Goal: Task Accomplishment & Management: Manage account settings

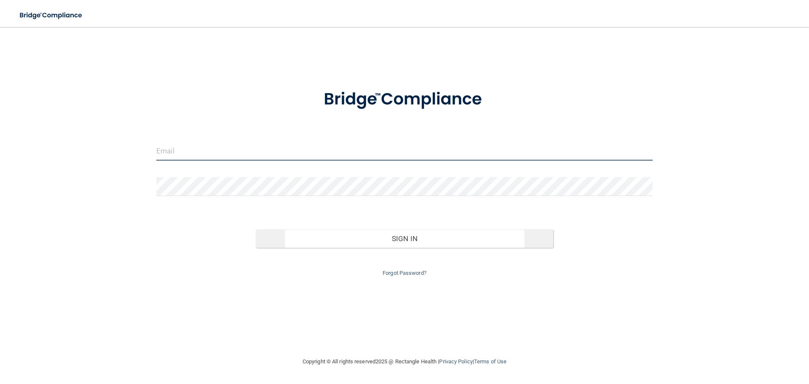
type input "[EMAIL_ADDRESS][DOMAIN_NAME]"
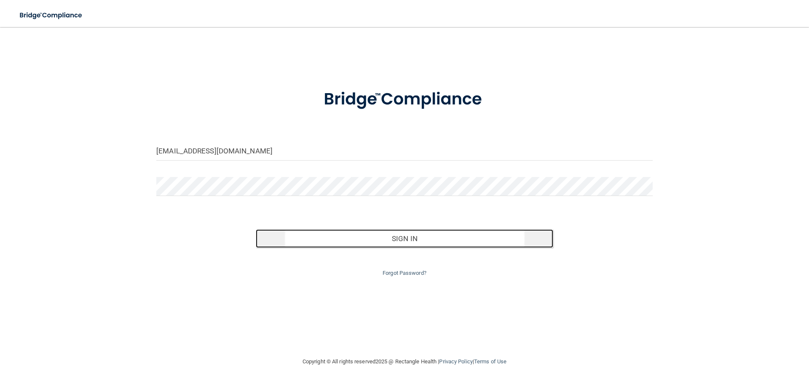
click at [354, 236] on button "Sign In" at bounding box center [405, 238] width 298 height 19
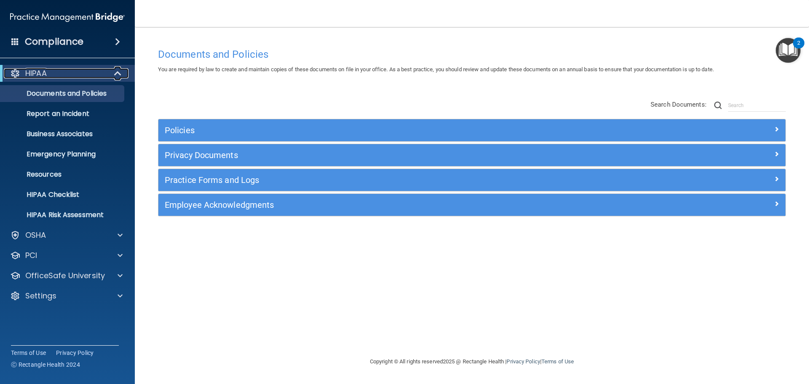
click at [63, 75] on div "HIPAA" at bounding box center [56, 73] width 104 height 10
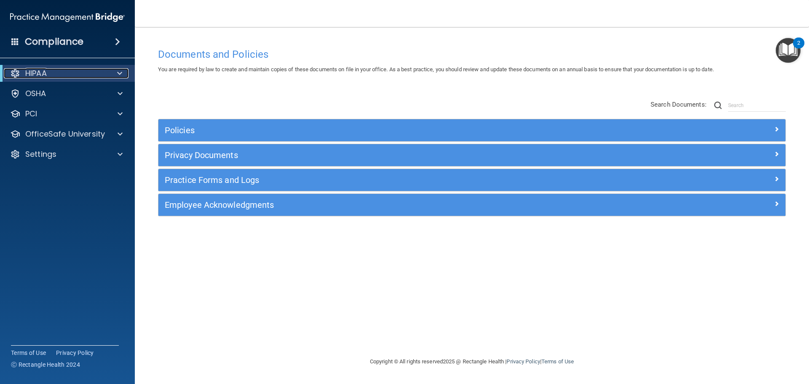
click at [43, 77] on p "HIPAA" at bounding box center [35, 73] width 21 height 10
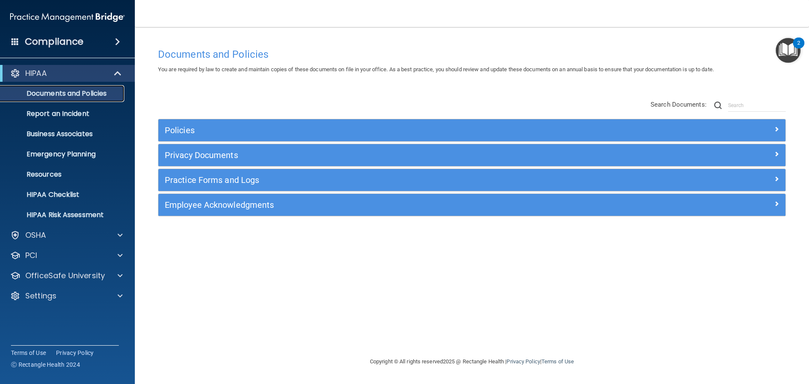
click at [59, 94] on p "Documents and Policies" at bounding box center [62, 93] width 115 height 8
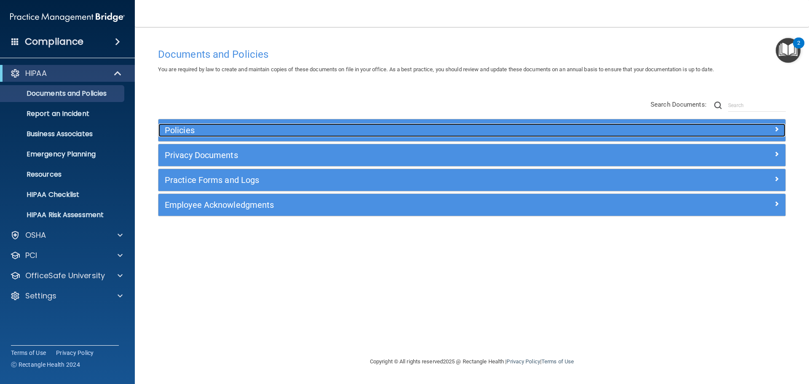
click at [192, 134] on h5 "Policies" at bounding box center [394, 130] width 458 height 9
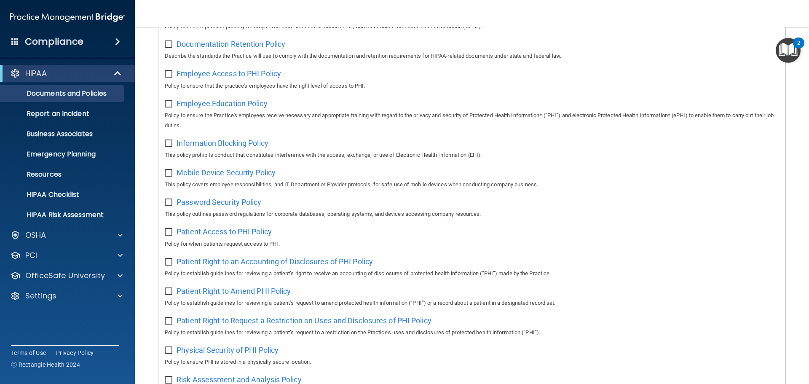
scroll to position [253, 0]
drag, startPoint x: 283, startPoint y: 206, endPoint x: 177, endPoint y: 208, distance: 105.4
click at [177, 208] on div "Password Security Policy This policy outlines password regulations for corporat…" at bounding box center [472, 208] width 614 height 24
click at [367, 206] on div "Password Security Policy This policy outlines password regulations for corporat…" at bounding box center [472, 208] width 614 height 24
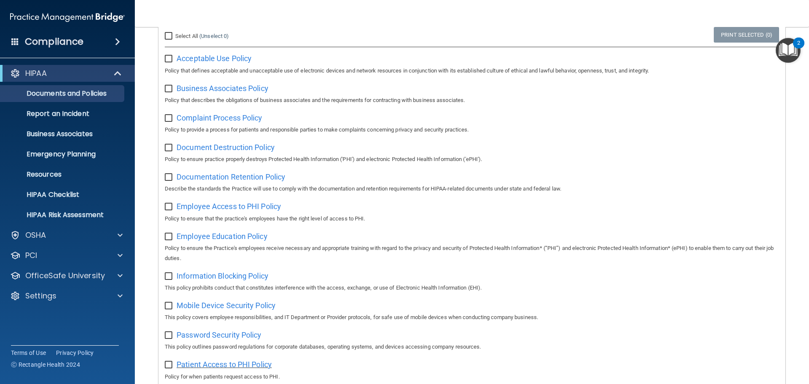
scroll to position [84, 0]
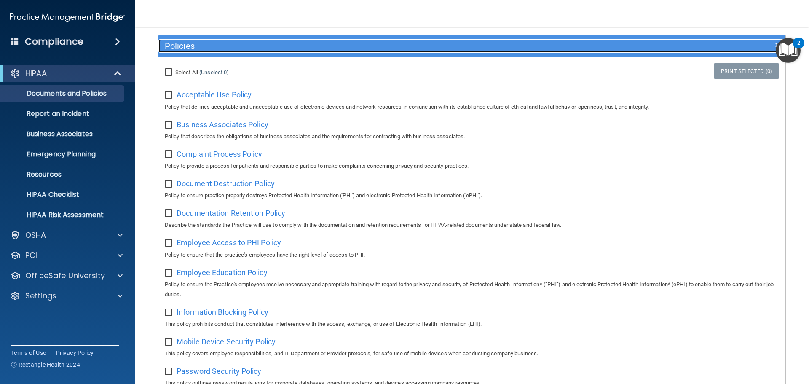
click at [188, 41] on h5 "Policies" at bounding box center [394, 45] width 458 height 9
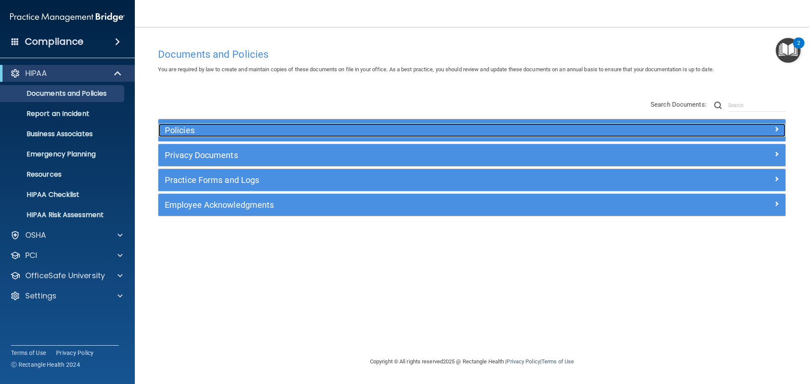
scroll to position [0, 0]
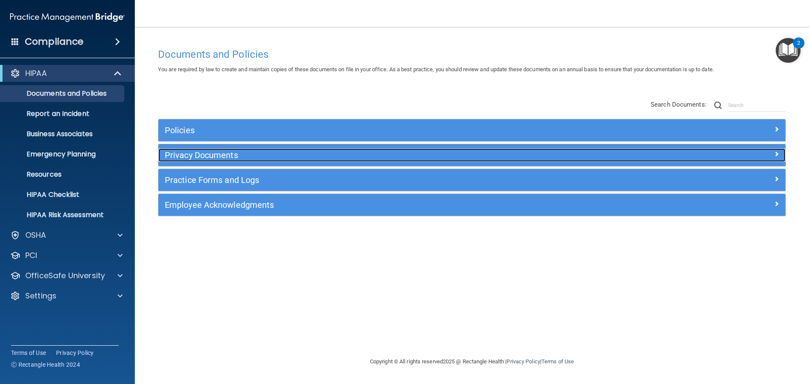
click at [222, 155] on h5 "Privacy Documents" at bounding box center [394, 154] width 458 height 9
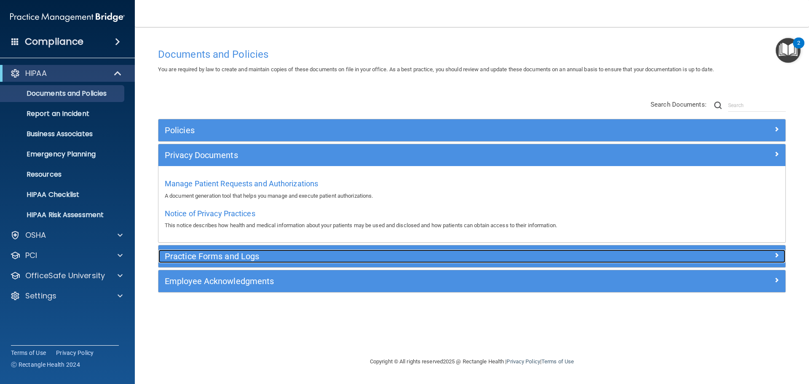
click at [231, 256] on h5 "Practice Forms and Logs" at bounding box center [394, 256] width 458 height 9
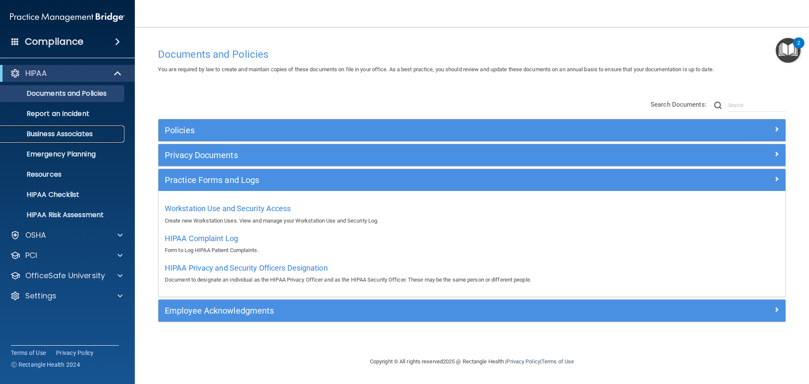
click at [81, 135] on p "Business Associates" at bounding box center [62, 134] width 115 height 8
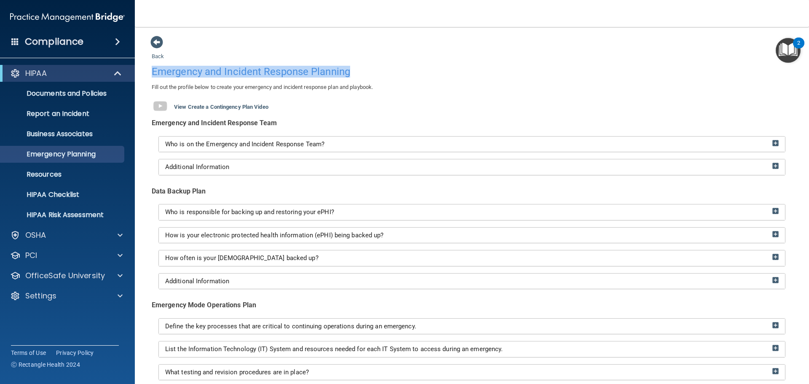
drag, startPoint x: 153, startPoint y: 74, endPoint x: 381, endPoint y: 72, distance: 228.0
click at [381, 72] on h4 "Emergency and Incident Response Planning" at bounding box center [472, 71] width 641 height 11
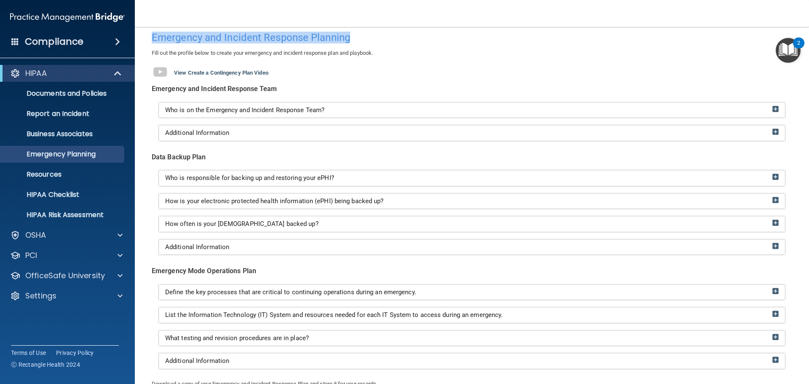
scroll to position [6, 0]
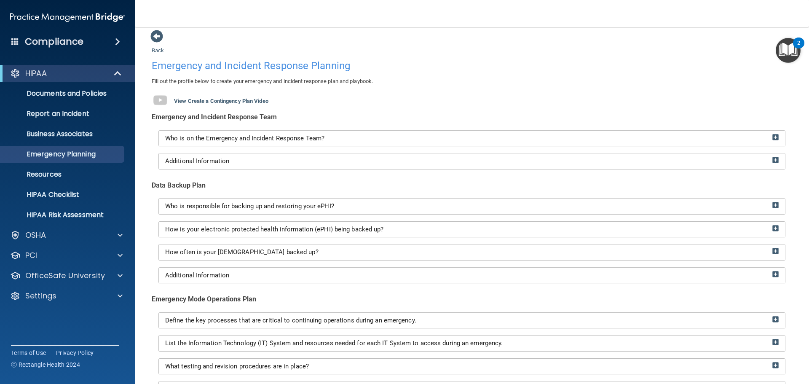
click at [250, 178] on div "Emergency and Incident Response Team Who is on the Emergency and Incident Respo…" at bounding box center [471, 259] width 653 height 296
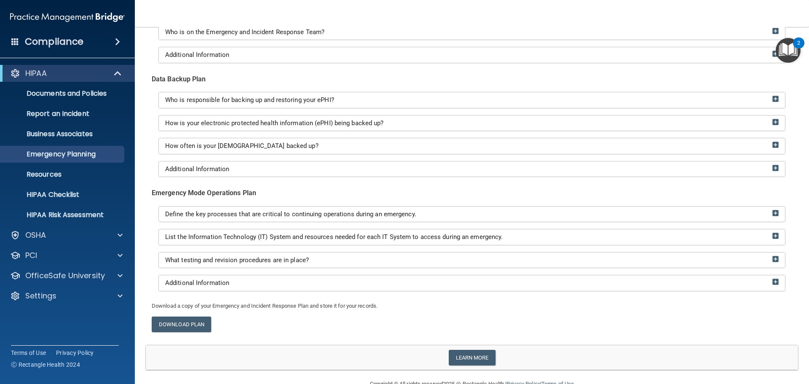
scroll to position [132, 0]
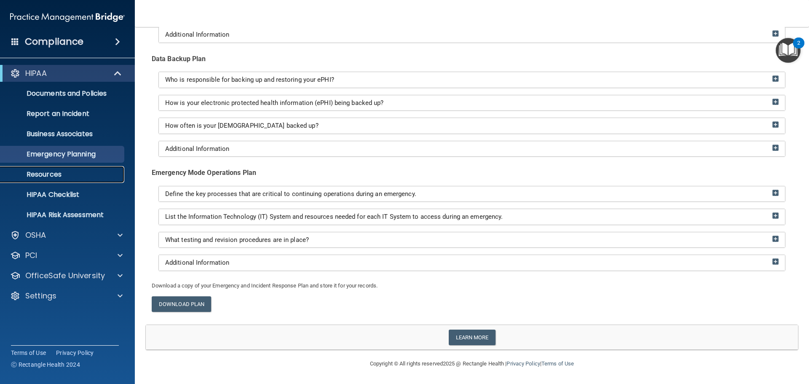
click at [91, 177] on p "Resources" at bounding box center [62, 174] width 115 height 8
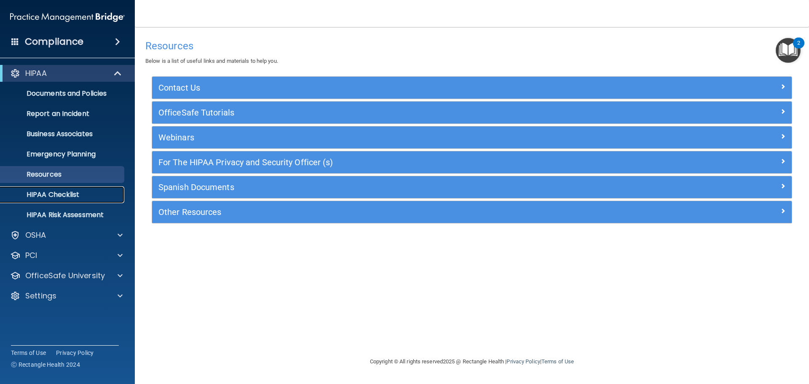
click at [82, 198] on p "HIPAA Checklist" at bounding box center [62, 194] width 115 height 8
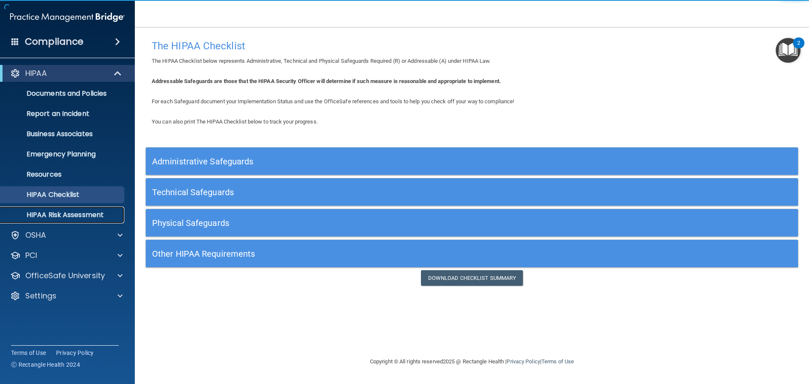
click at [76, 213] on p "HIPAA Risk Assessment" at bounding box center [62, 215] width 115 height 8
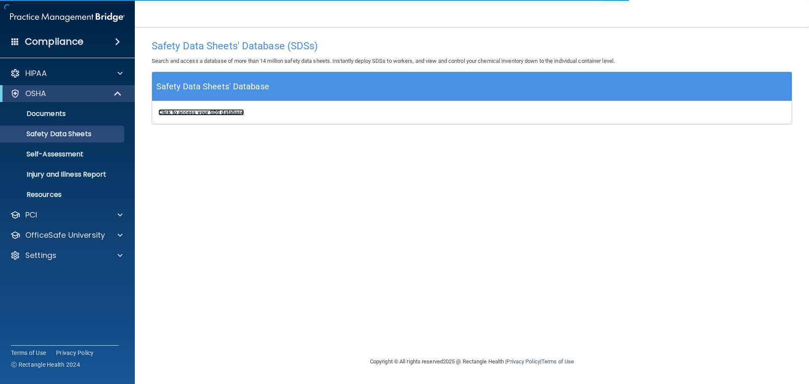
click at [241, 111] on b "Click to access your SDS database" at bounding box center [201, 112] width 86 height 6
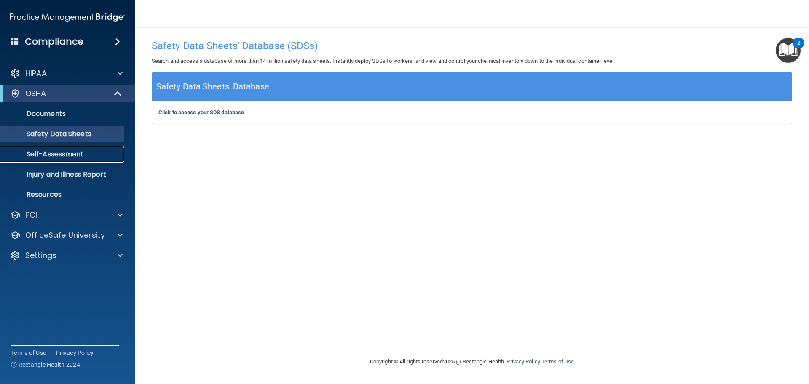
click at [78, 151] on p "Self-Assessment" at bounding box center [62, 154] width 115 height 8
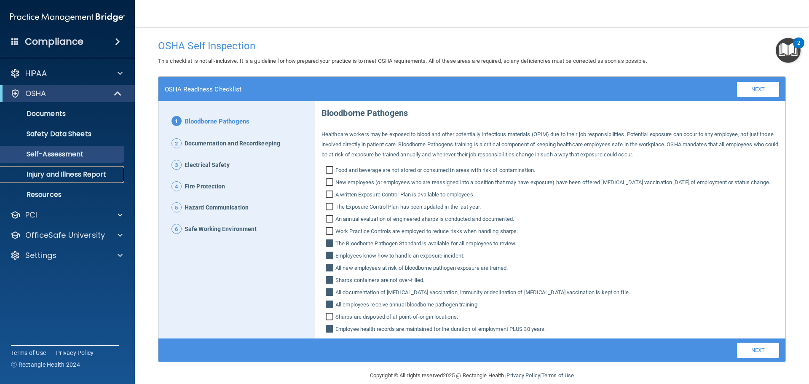
click at [95, 179] on p "Injury and Illness Report" at bounding box center [62, 174] width 115 height 8
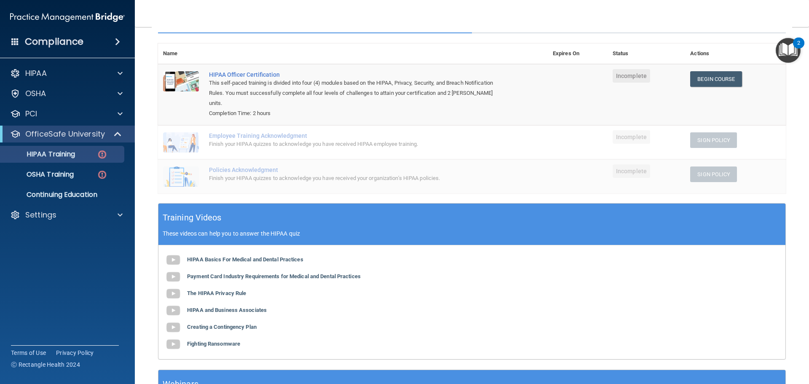
scroll to position [126, 0]
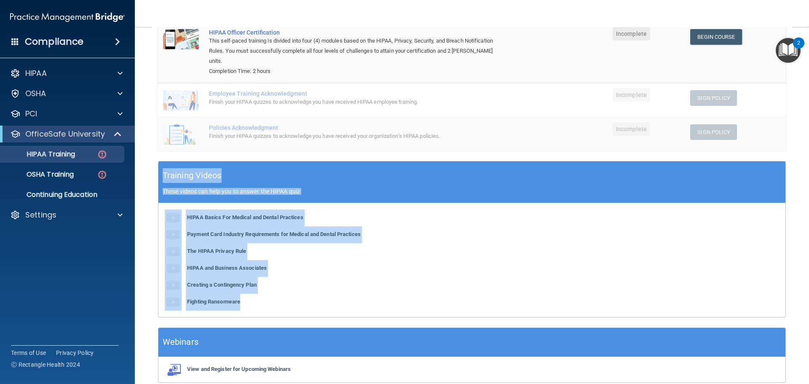
drag, startPoint x: 161, startPoint y: 166, endPoint x: 349, endPoint y: 306, distance: 234.1
click at [349, 306] on div "Training Videos These videos can help you to answer the HIPAA quiz HIPAA Basics…" at bounding box center [472, 239] width 628 height 156
click at [370, 304] on div "HIPAA Basics For Medical and Dental Practices Payment Card Industry Requirement…" at bounding box center [471, 260] width 627 height 114
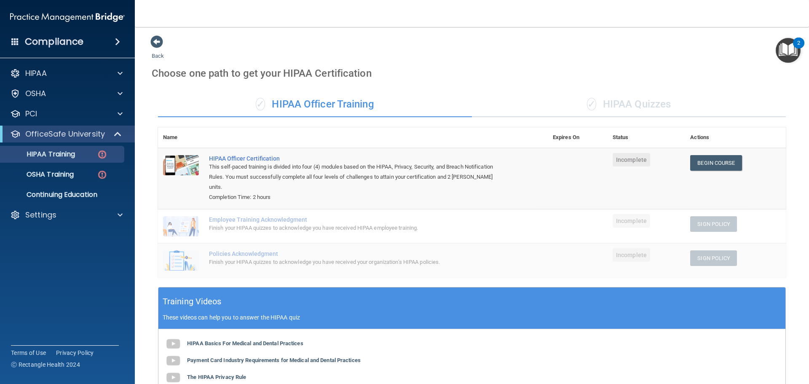
scroll to position [0, 0]
click at [596, 105] on div "✓ HIPAA Quizzes" at bounding box center [629, 104] width 314 height 25
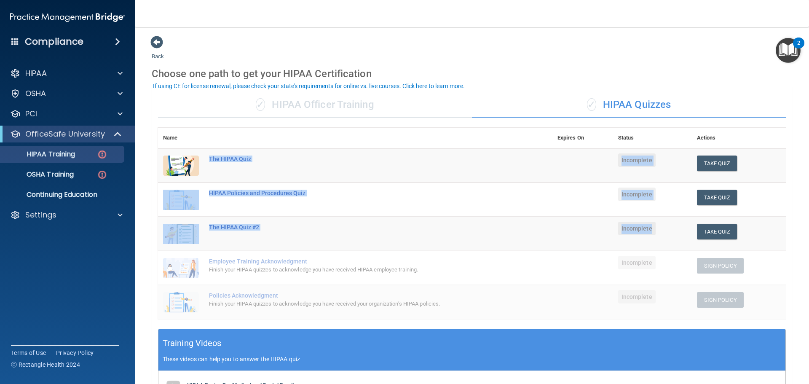
drag, startPoint x: 207, startPoint y: 155, endPoint x: 660, endPoint y: 229, distance: 458.6
click at [660, 229] on tbody "The HIPAA Quiz Incomplete Take Quiz Download Certificate HIPAA Policies and Pro…" at bounding box center [472, 233] width 628 height 171
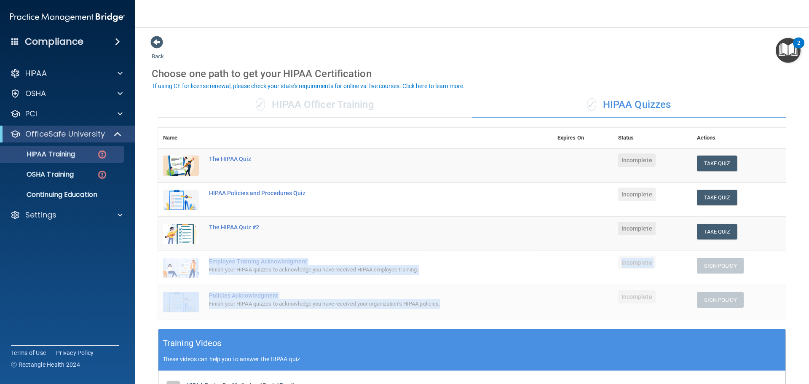
drag, startPoint x: 215, startPoint y: 262, endPoint x: 455, endPoint y: 314, distance: 245.7
click at [455, 314] on tbody "The HIPAA Quiz Incomplete Take Quiz Download Certificate HIPAA Policies and Pro…" at bounding box center [472, 233] width 628 height 171
click at [430, 272] on div "Finish your HIPAA quizzes to acknowledge you have received HIPAA employee train…" at bounding box center [359, 270] width 301 height 10
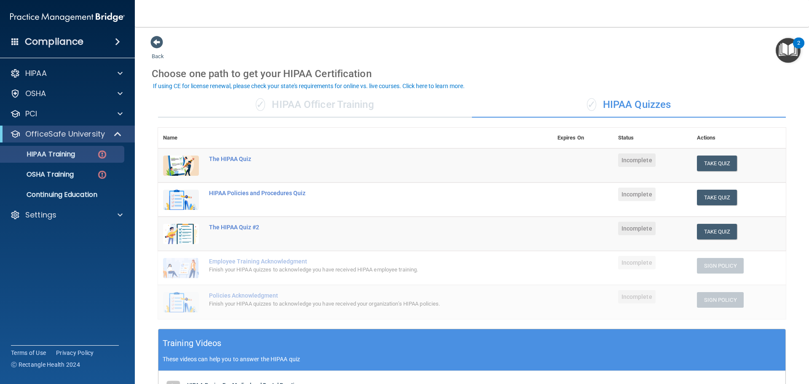
scroll to position [42, 0]
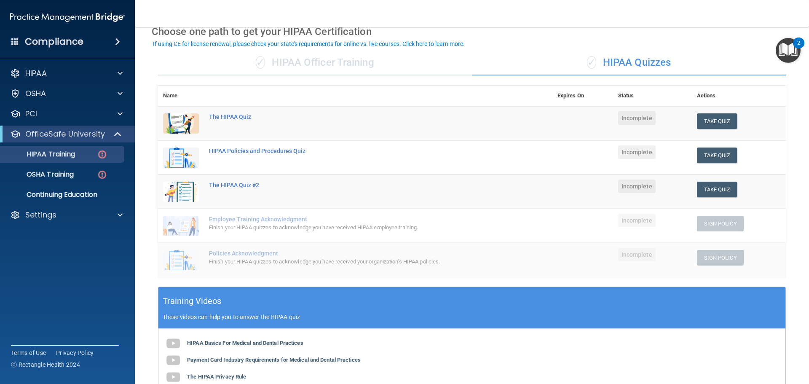
click at [348, 65] on div "✓ HIPAA Officer Training" at bounding box center [315, 62] width 314 height 25
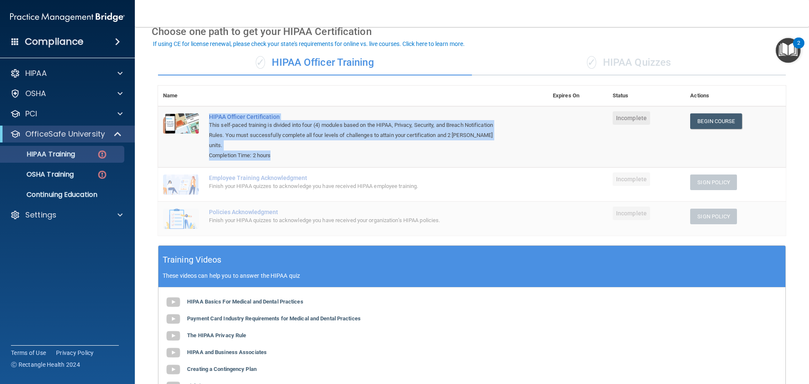
drag, startPoint x: 206, startPoint y: 118, endPoint x: 319, endPoint y: 148, distance: 117.1
click at [319, 148] on td "HIPAA Officer Certification This self-paced training is divided into four (4) m…" at bounding box center [376, 136] width 344 height 61
click at [316, 150] on div "Completion Time: 2 hours" at bounding box center [357, 155] width 297 height 10
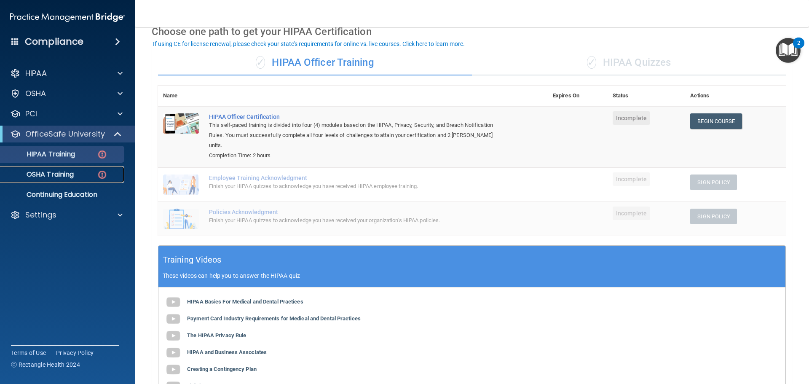
click at [74, 175] on p "OSHA Training" at bounding box center [39, 174] width 68 height 8
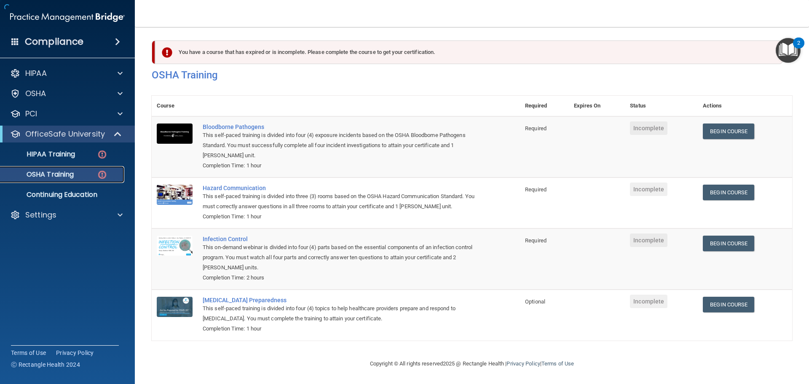
scroll to position [14, 0]
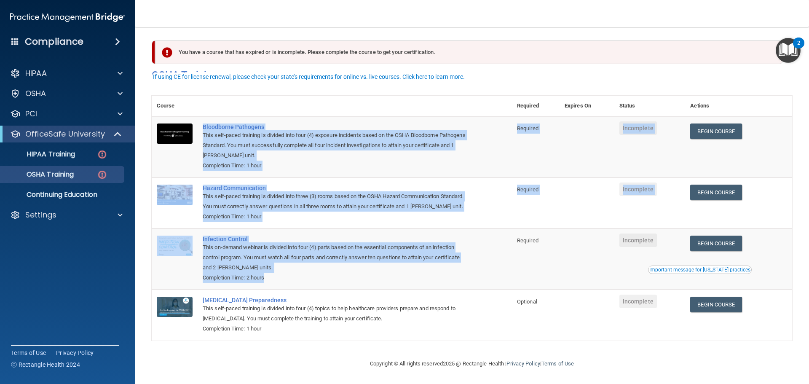
drag, startPoint x: 201, startPoint y: 117, endPoint x: 339, endPoint y: 280, distance: 213.5
click at [339, 280] on tbody "Bloodborne Pathogens This self-paced training is divided into four (4) exposure…" at bounding box center [472, 228] width 641 height 224
click at [339, 280] on div "Completion Time: 2 hours" at bounding box center [336, 278] width 267 height 10
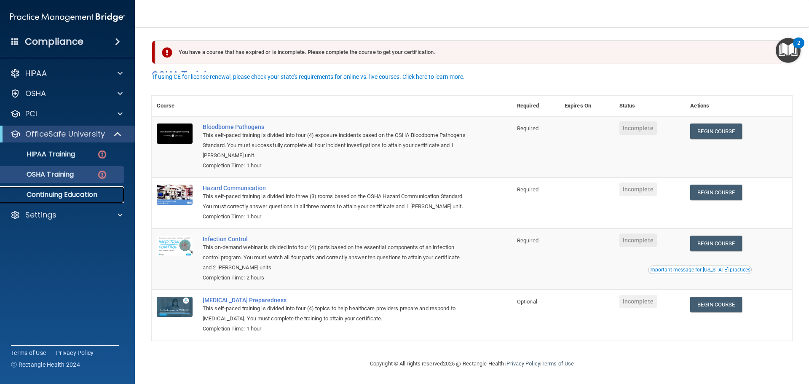
click at [108, 195] on p "Continuing Education" at bounding box center [62, 194] width 115 height 8
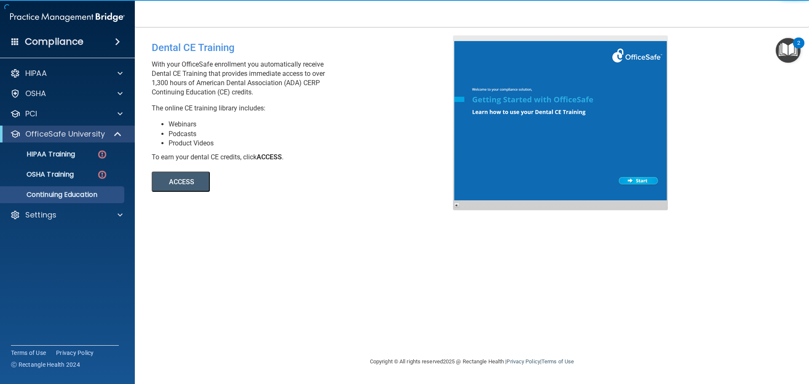
click at [177, 183] on button "ACCESS" at bounding box center [181, 182] width 58 height 20
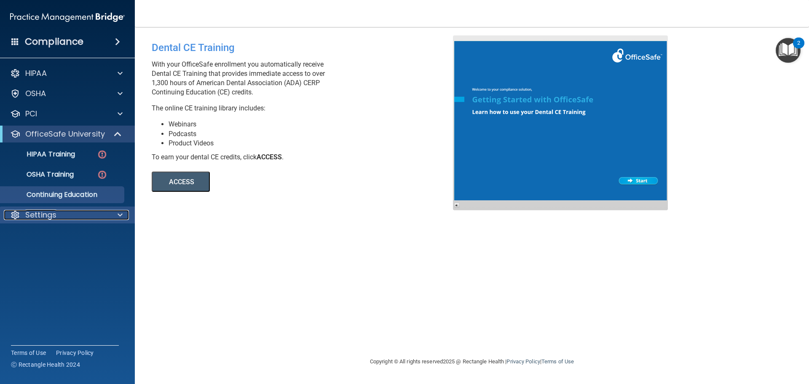
click at [83, 212] on div "Settings" at bounding box center [56, 215] width 105 height 10
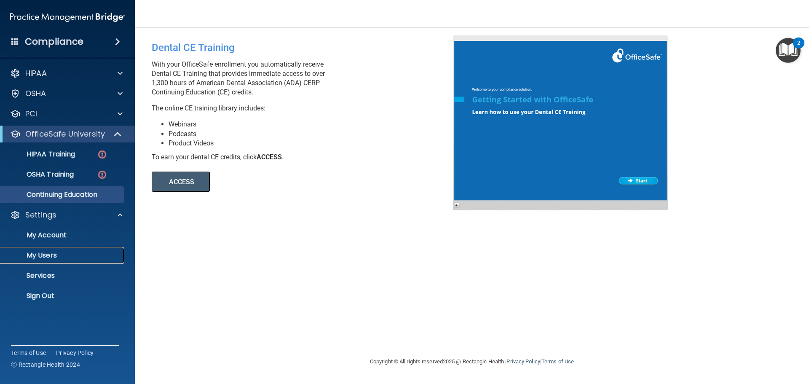
click at [78, 251] on link "My Users" at bounding box center [58, 255] width 133 height 17
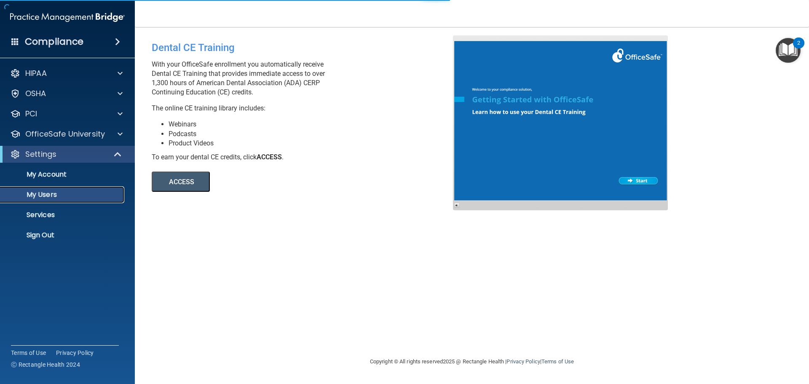
select select "20"
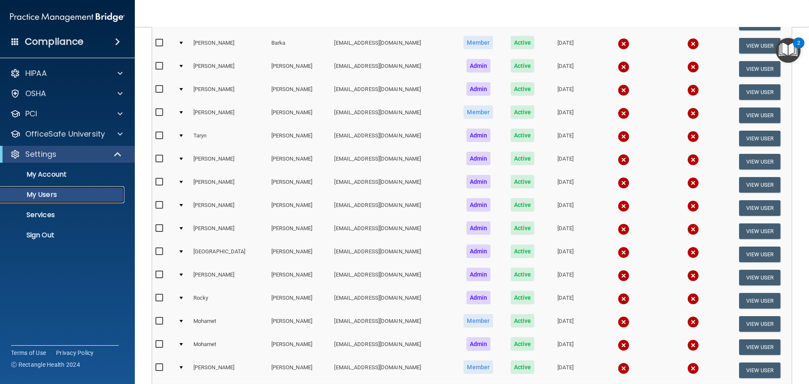
scroll to position [314, 0]
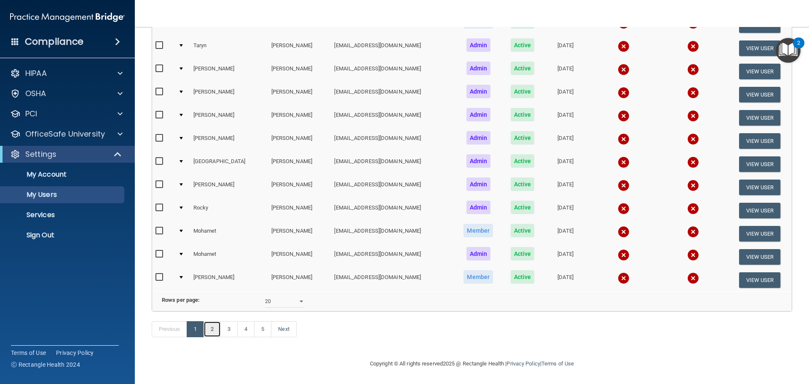
click at [214, 329] on link "2" at bounding box center [212, 329] width 17 height 16
select select "20"
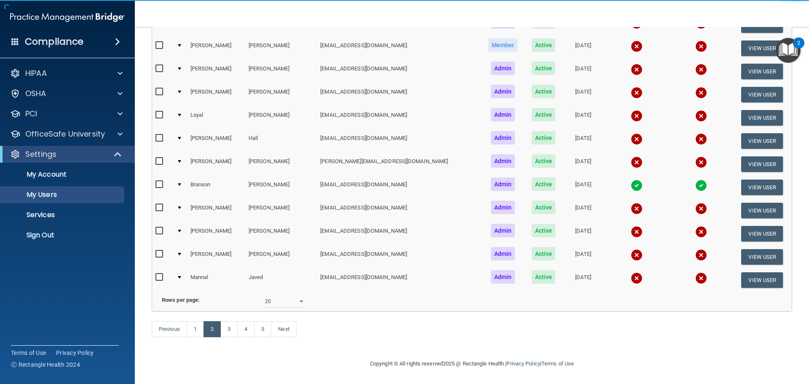
scroll to position [314, 0]
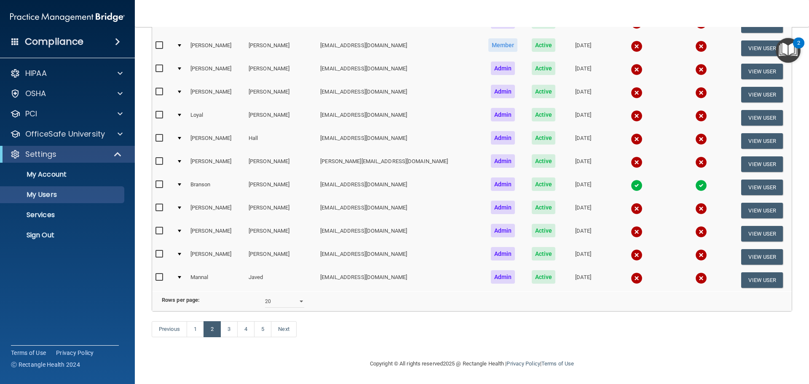
click at [631, 180] on img at bounding box center [637, 186] width 12 height 12
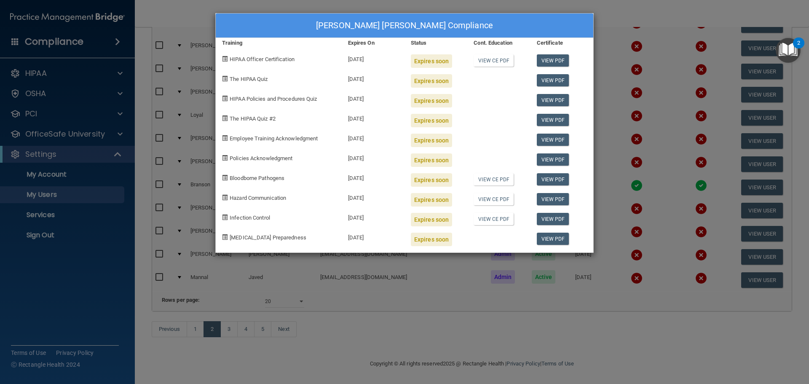
drag, startPoint x: 381, startPoint y: 139, endPoint x: 348, endPoint y: 138, distance: 33.3
click at [348, 138] on div "[DATE]" at bounding box center [373, 137] width 63 height 20
click at [399, 319] on div "[PERSON_NAME] [PERSON_NAME] Compliance Training Expires On Status Cont. Educati…" at bounding box center [404, 192] width 809 height 384
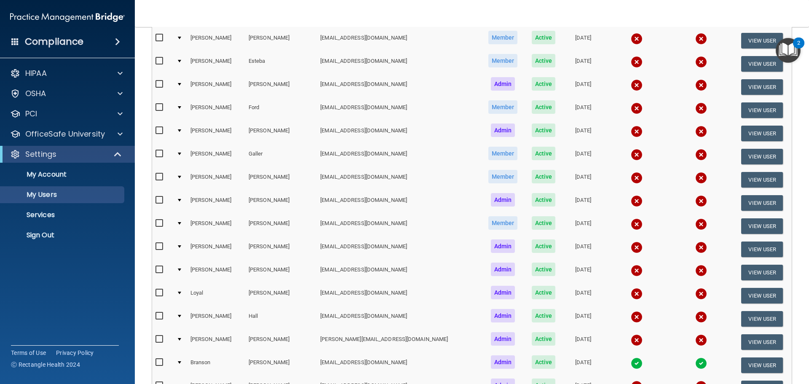
scroll to position [0, 0]
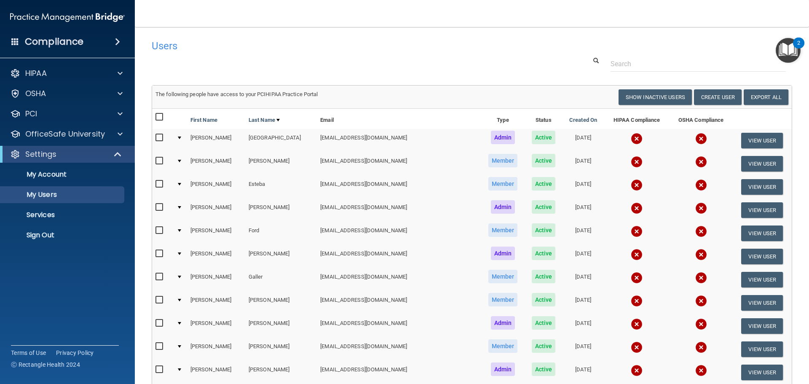
click at [161, 117] on input "checkbox" at bounding box center [161, 117] width 10 height 7
checkbox input "true"
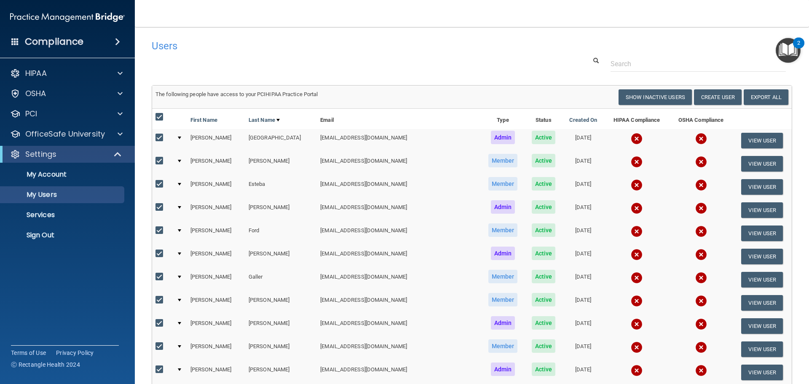
checkbox input "true"
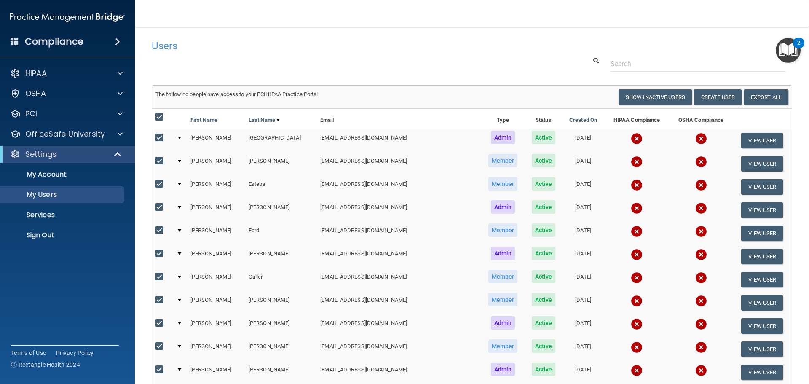
checkbox input "true"
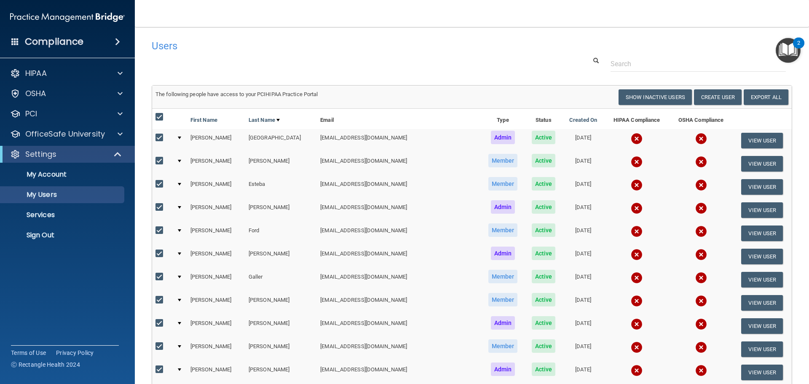
checkbox input "true"
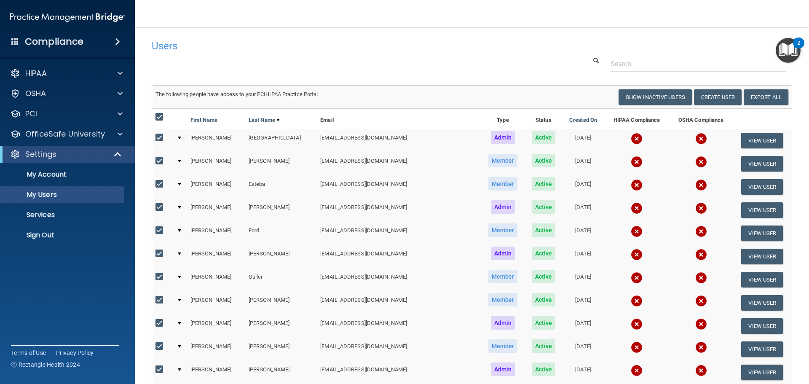
checkbox input "true"
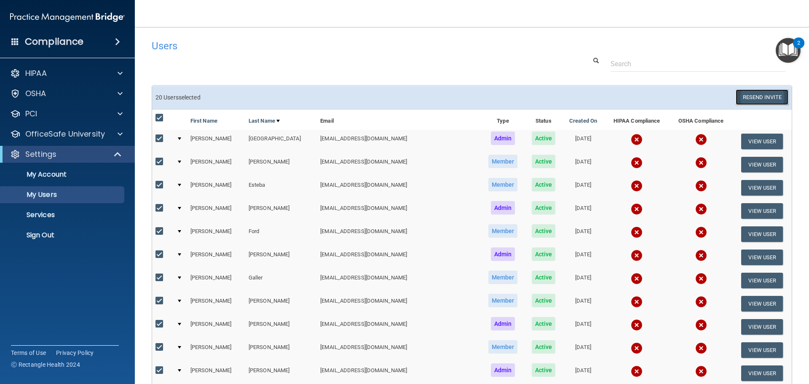
click at [759, 98] on button "Resend Invite" at bounding box center [762, 97] width 53 height 16
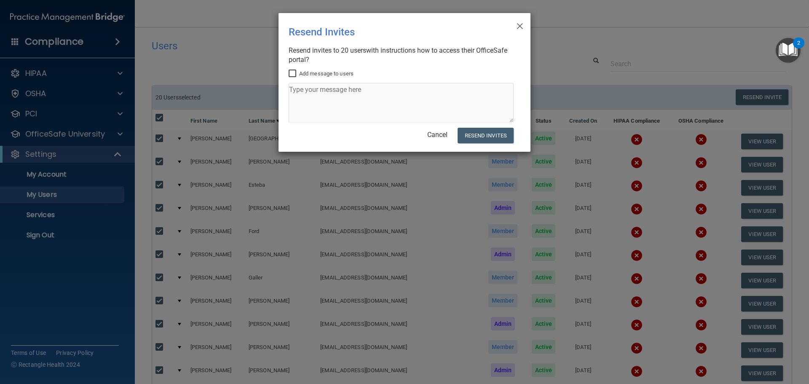
click at [291, 77] on input "Add message to users" at bounding box center [294, 73] width 10 height 7
checkbox input "true"
click at [311, 93] on textarea at bounding box center [401, 103] width 225 height 40
click at [442, 133] on link "Cancel" at bounding box center [437, 135] width 20 height 8
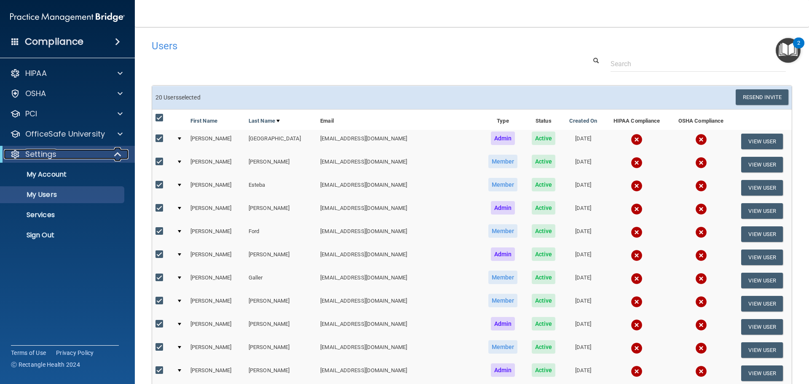
click at [91, 152] on div "Settings" at bounding box center [56, 154] width 104 height 10
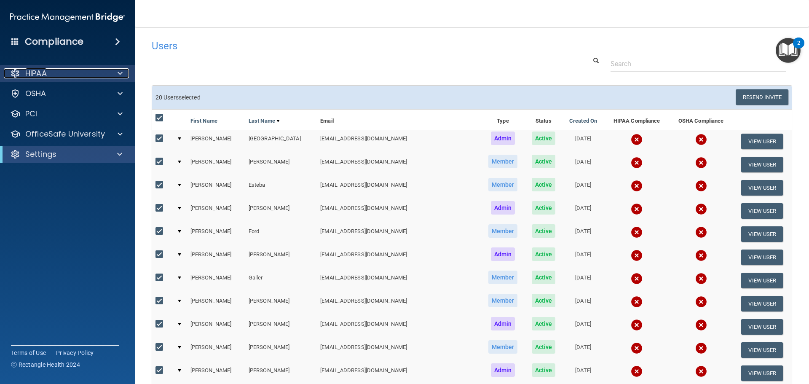
click at [41, 78] on p "HIPAA" at bounding box center [35, 73] width 21 height 10
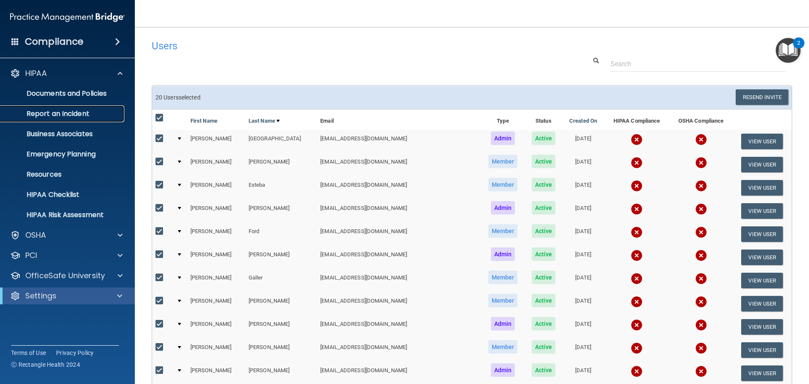
click at [64, 112] on p "Report an Incident" at bounding box center [62, 114] width 115 height 8
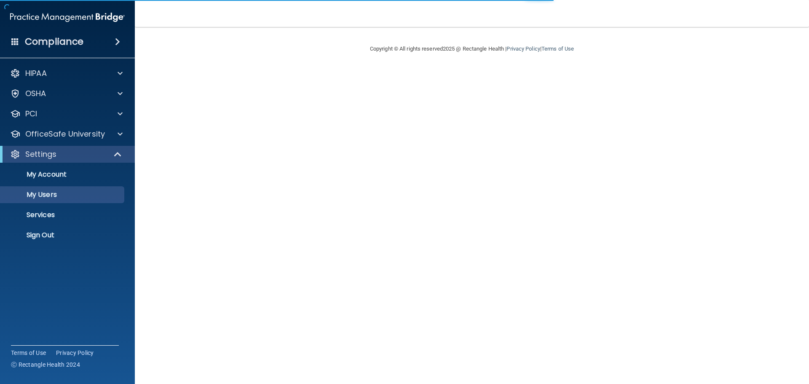
select select "20"
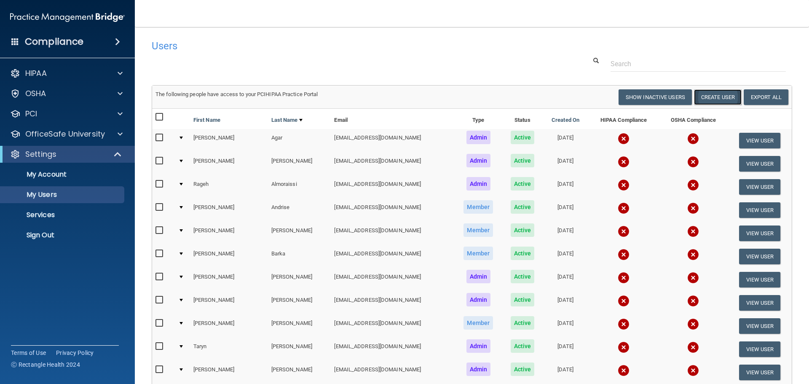
click at [728, 95] on button "Create User" at bounding box center [718, 97] width 48 height 16
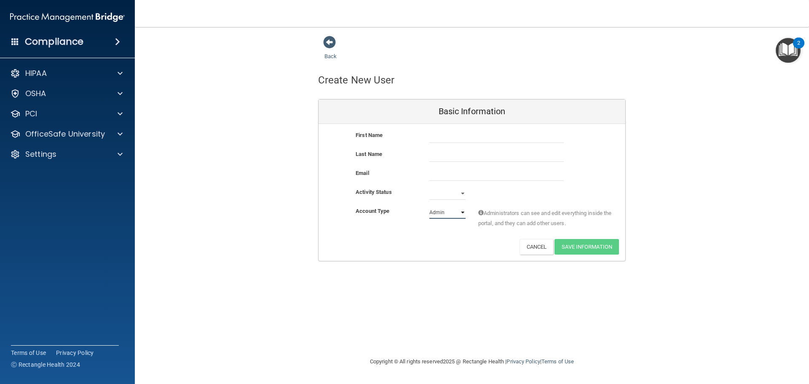
click at [456, 211] on select "Admin Member" at bounding box center [447, 212] width 36 height 13
click at [68, 128] on div "OfficeSafe University" at bounding box center [67, 134] width 135 height 17
click at [79, 135] on p "OfficeSafe University" at bounding box center [65, 134] width 80 height 10
